Goal: Navigation & Orientation: Find specific page/section

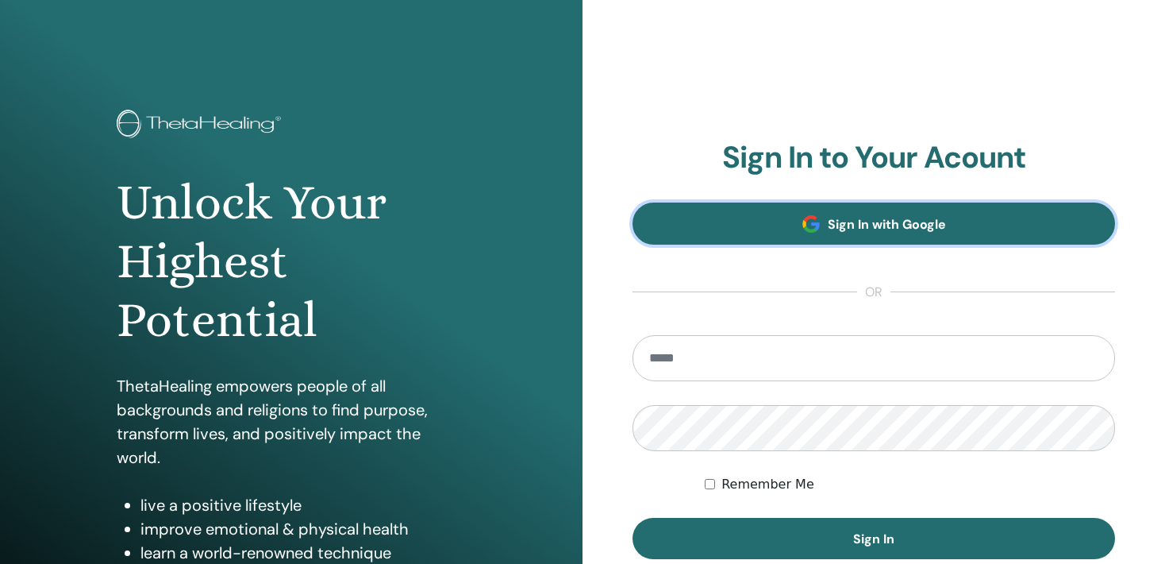
click at [800, 226] on link "Sign In with Google" at bounding box center [874, 223] width 483 height 42
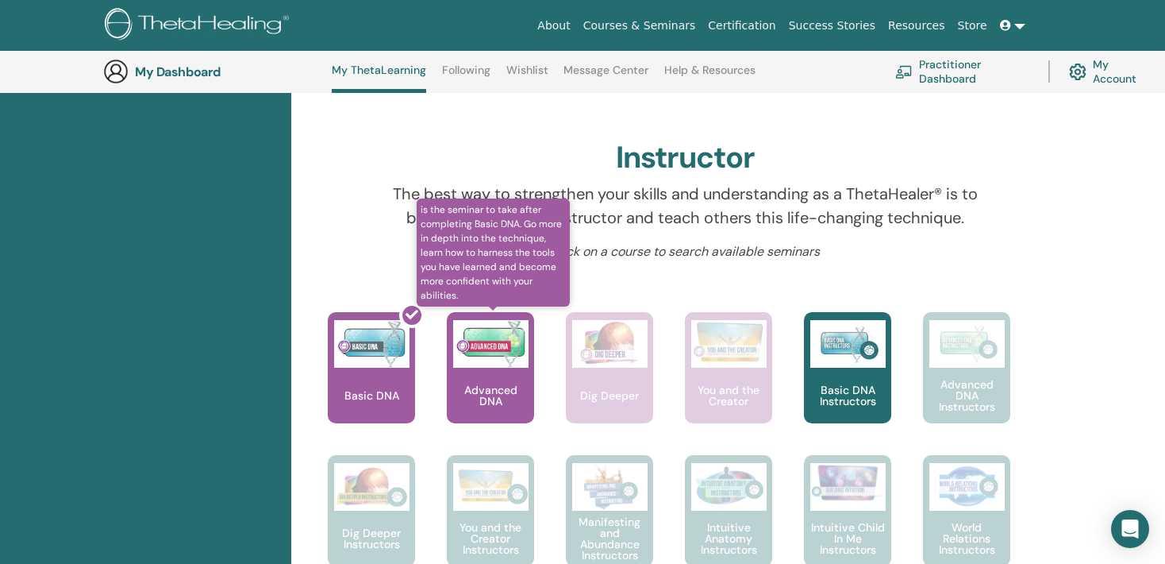
scroll to position [448, 0]
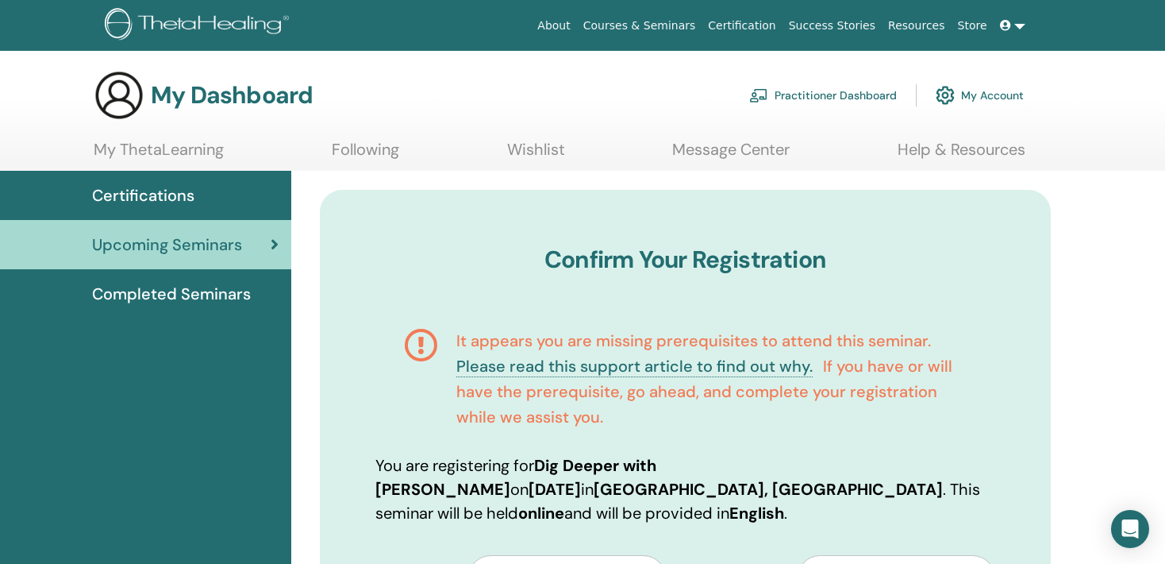
click at [232, 299] on span "Completed Seminars" at bounding box center [171, 294] width 159 height 24
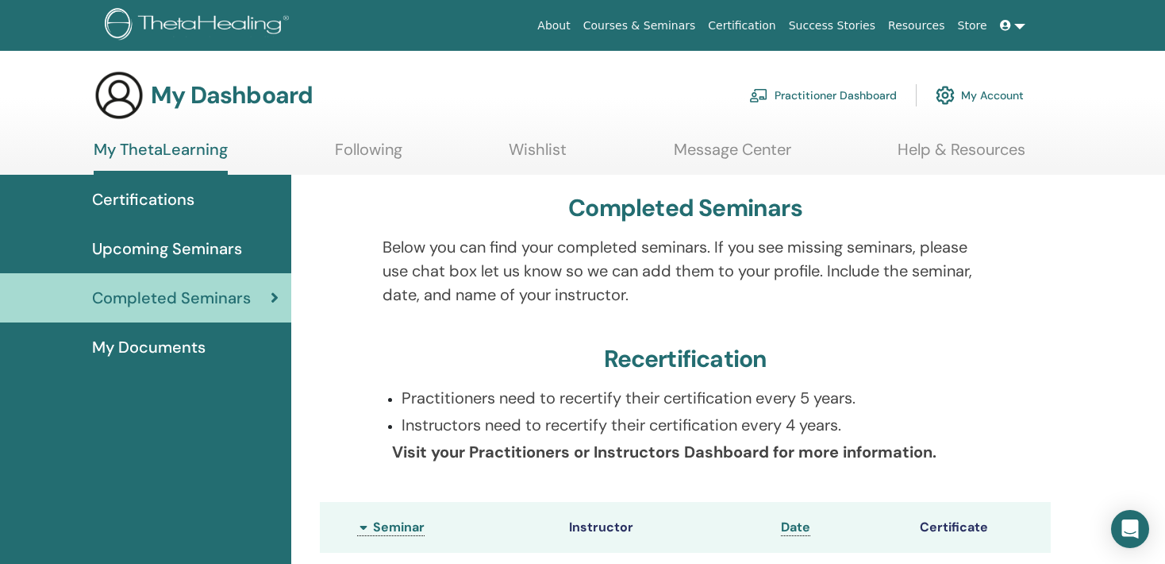
click at [212, 216] on link "Certifications" at bounding box center [145, 199] width 291 height 49
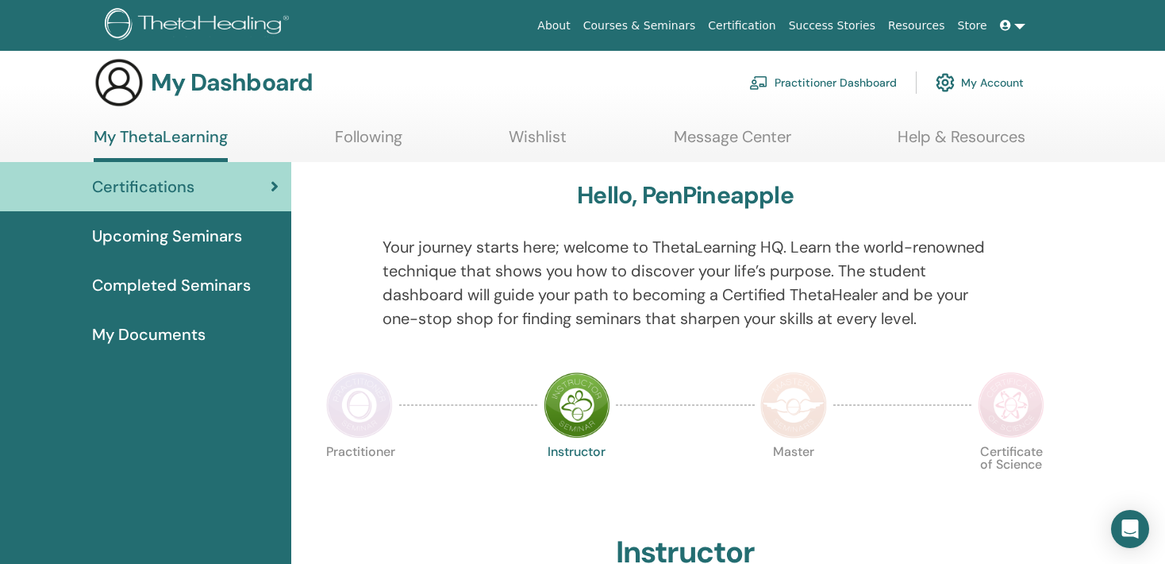
scroll to position [2, 0]
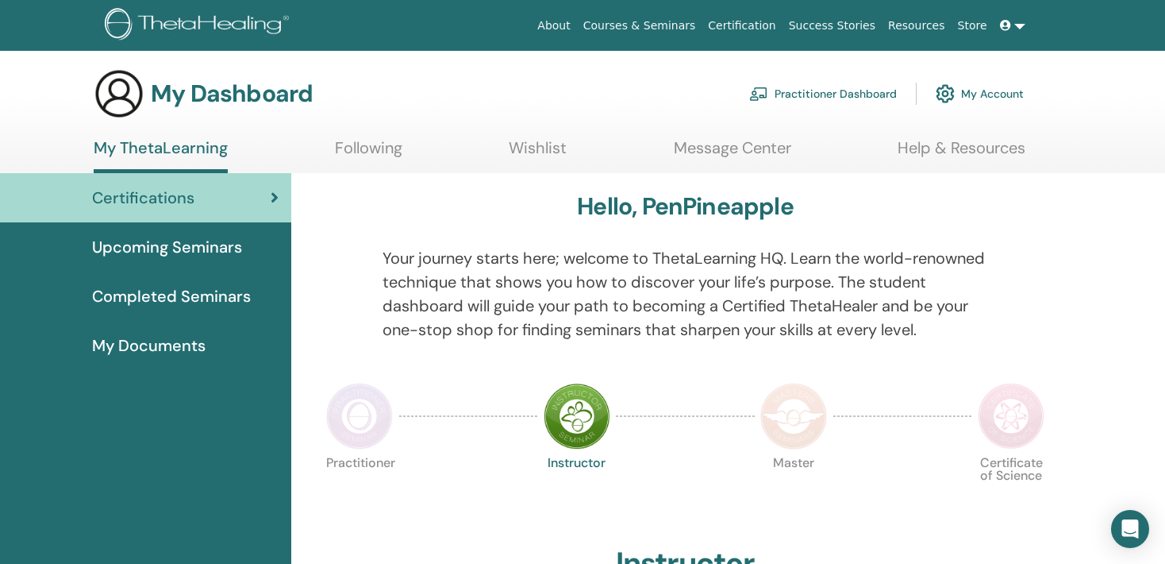
click at [253, 83] on h3 "My Dashboard" at bounding box center [232, 93] width 162 height 29
click at [217, 36] on img at bounding box center [200, 26] width 190 height 36
